Goal: Information Seeking & Learning: Learn about a topic

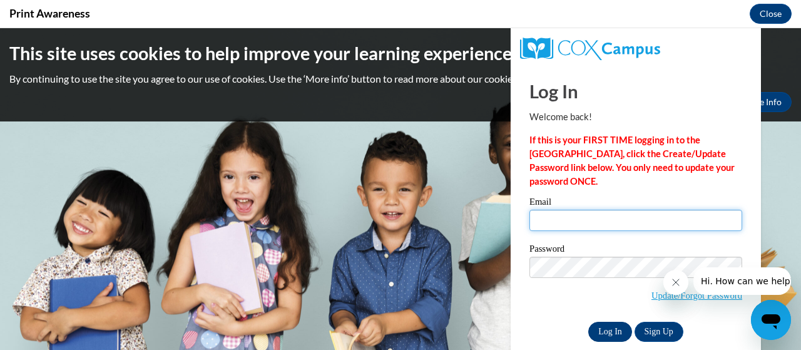
type input "[EMAIL_ADDRESS][DOMAIN_NAME]"
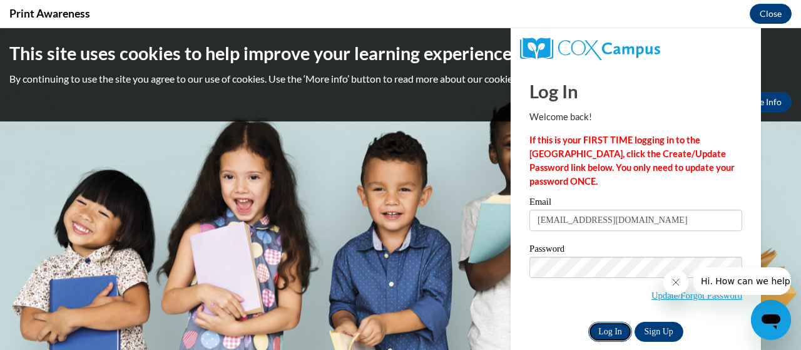
click at [592, 336] on input "Log In" at bounding box center [610, 332] width 44 height 20
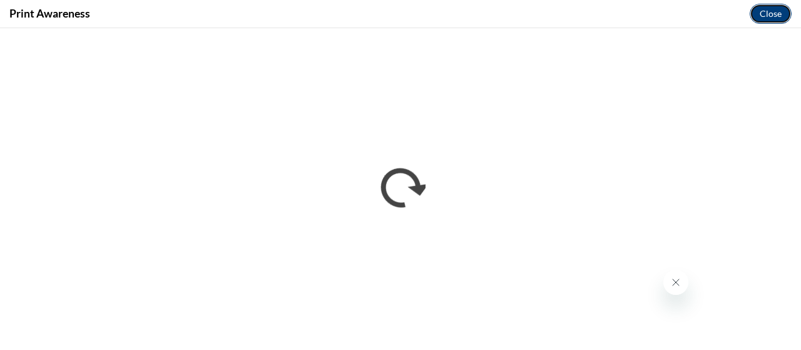
click at [781, 14] on button "Close" at bounding box center [770, 14] width 42 height 20
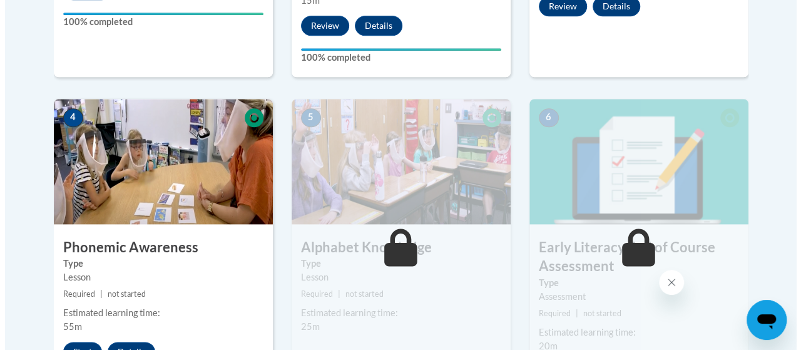
scroll to position [701, 0]
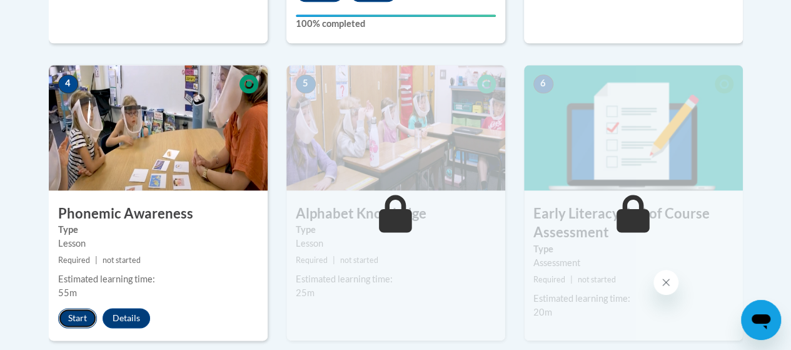
click at [65, 317] on button "Start" at bounding box center [77, 318] width 39 height 20
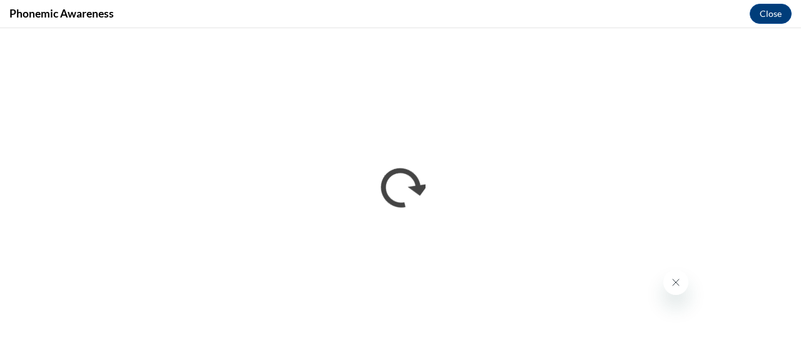
scroll to position [0, 0]
